Goal: Transaction & Acquisition: Purchase product/service

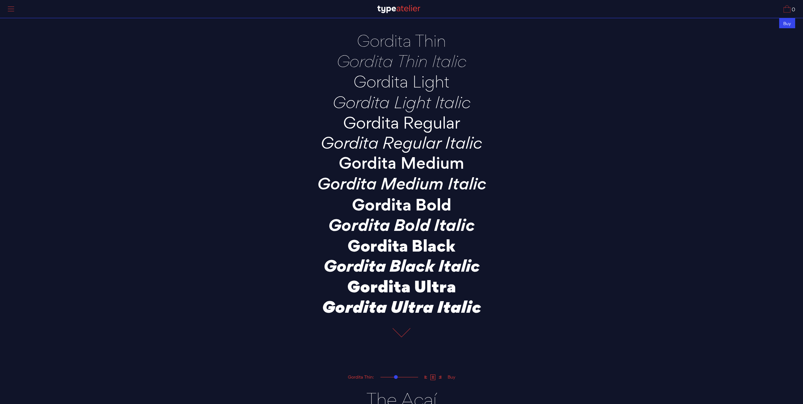
click at [787, 25] on div "Buy" at bounding box center [787, 23] width 16 height 10
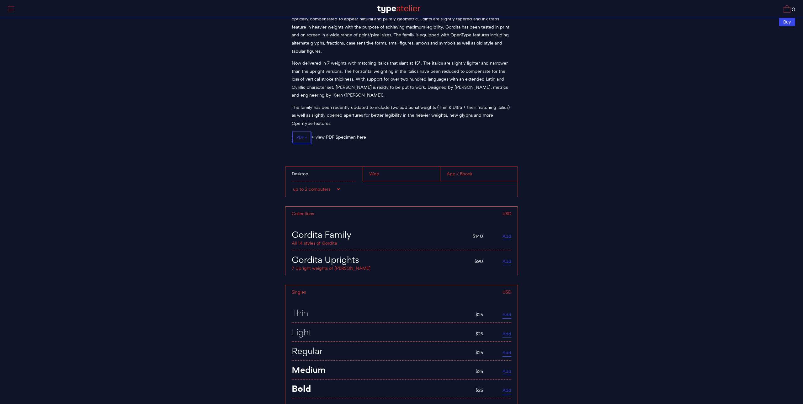
scroll to position [2419, 0]
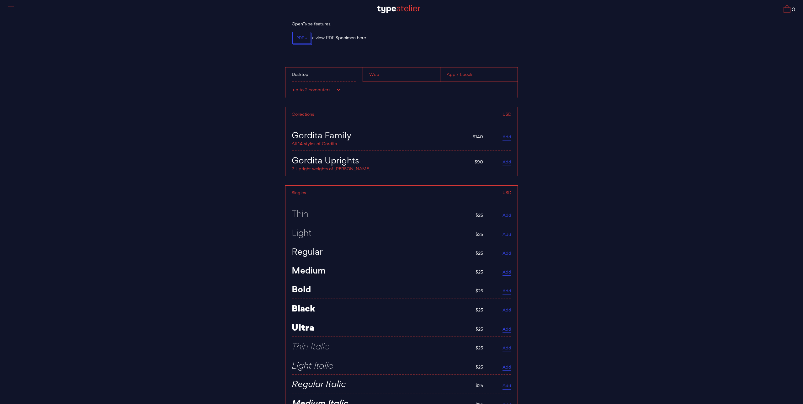
click at [309, 69] on div "Desktop" at bounding box center [323, 74] width 77 height 14
click at [327, 87] on select "up to 2 computers up to 5 computers up to 10 computers up to 15 computers up to…" at bounding box center [316, 90] width 49 height 6
click at [372, 71] on div "Web" at bounding box center [400, 74] width 77 height 14
click at [322, 87] on select "up to 25k visitors / month up to 60k visitors / month up to 100k visitors / mon…" at bounding box center [322, 90] width 61 height 6
click at [415, 91] on div "up to 25k visitors / month up to 60k visitors / month up to 100k visitors / mon…" at bounding box center [401, 90] width 232 height 16
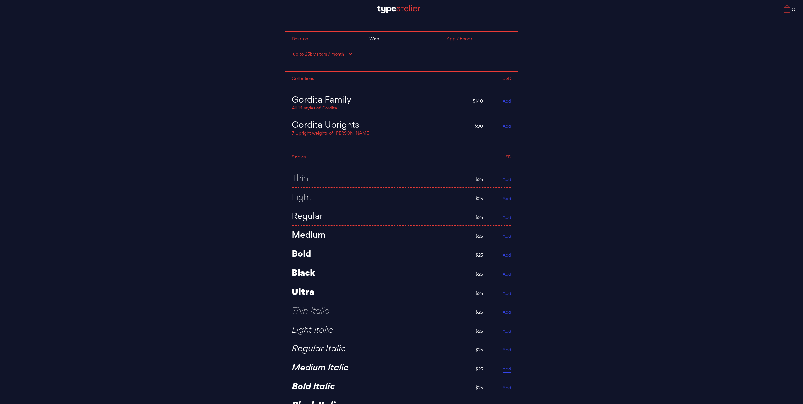
scroll to position [2433, 0]
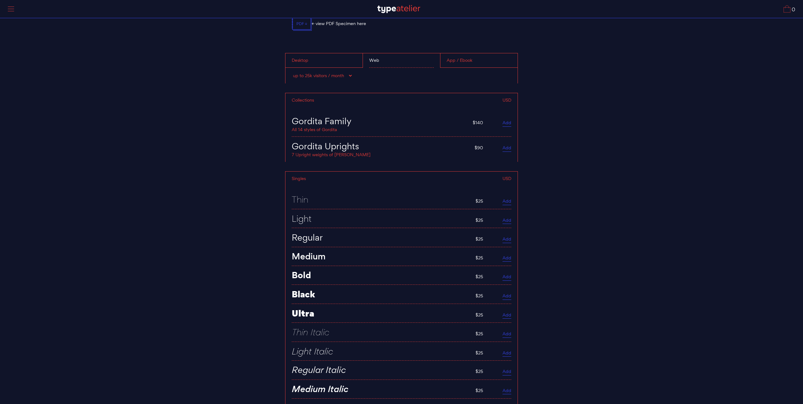
click at [307, 56] on div "Desktop" at bounding box center [323, 60] width 77 height 14
click at [506, 120] on link "Add" at bounding box center [506, 123] width 9 height 7
click at [377, 55] on div "Web" at bounding box center [400, 60] width 77 height 14
click at [503, 120] on link "Add" at bounding box center [506, 123] width 9 height 7
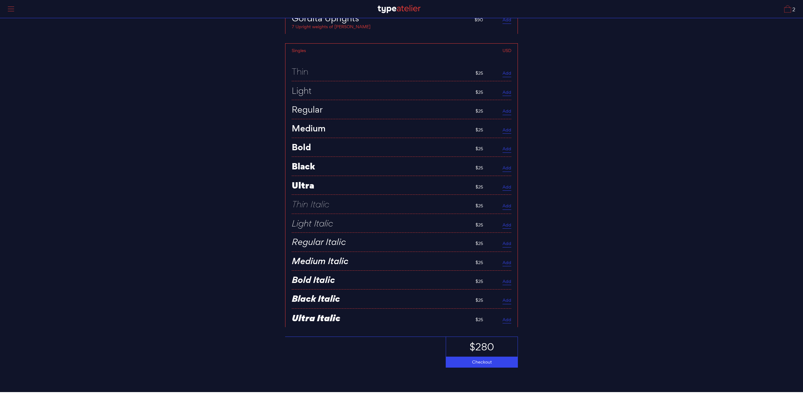
scroll to position [2562, 0]
